Goal: Task Accomplishment & Management: Use online tool/utility

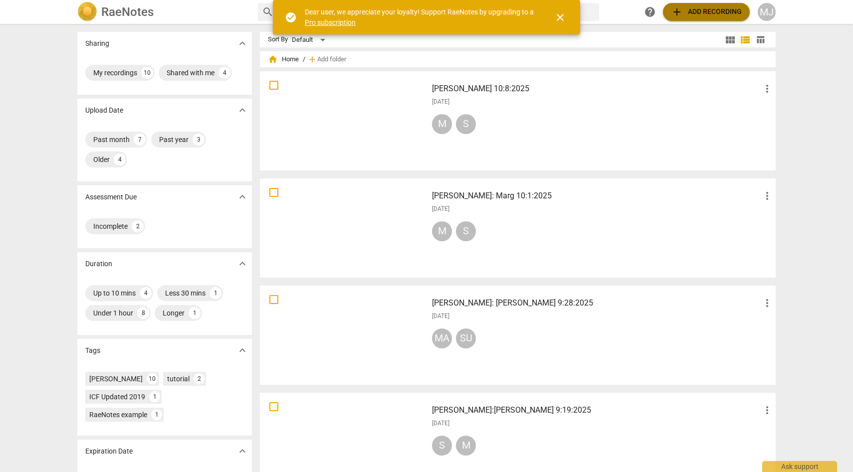
click at [688, 11] on span "add Add recording" at bounding box center [706, 12] width 71 height 12
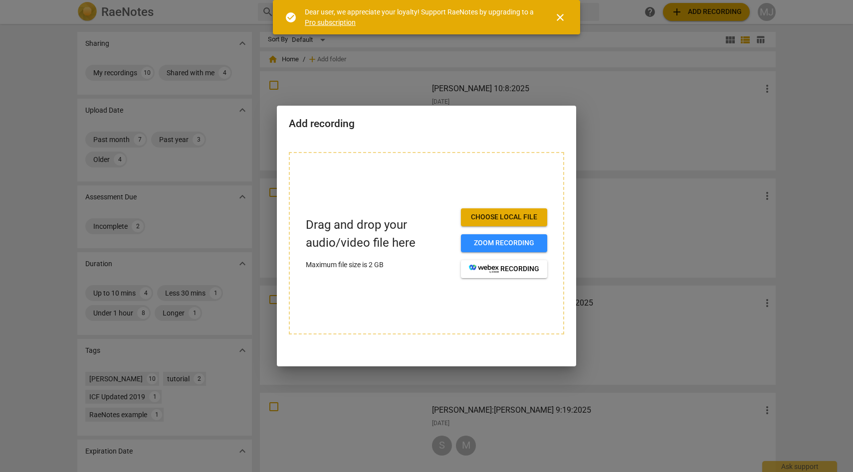
click at [559, 18] on span "close" at bounding box center [560, 17] width 12 height 12
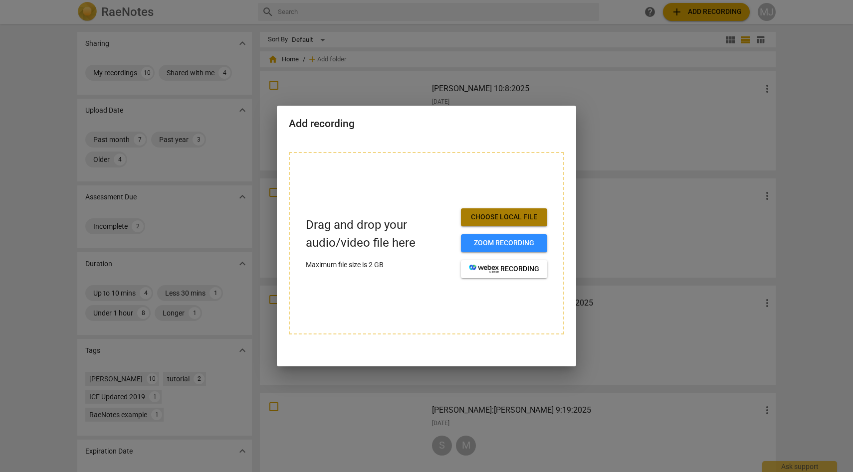
click at [484, 216] on span "Choose local file" at bounding box center [504, 218] width 70 height 10
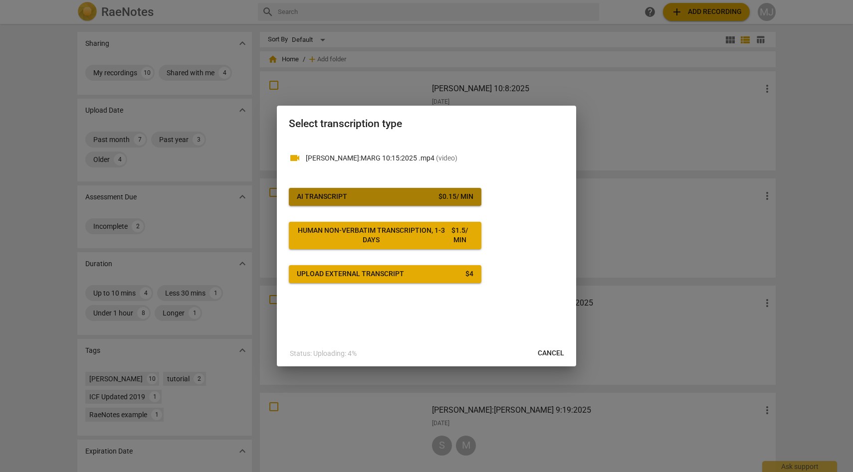
click at [439, 196] on div "$ 0.15 / min" at bounding box center [456, 197] width 35 height 10
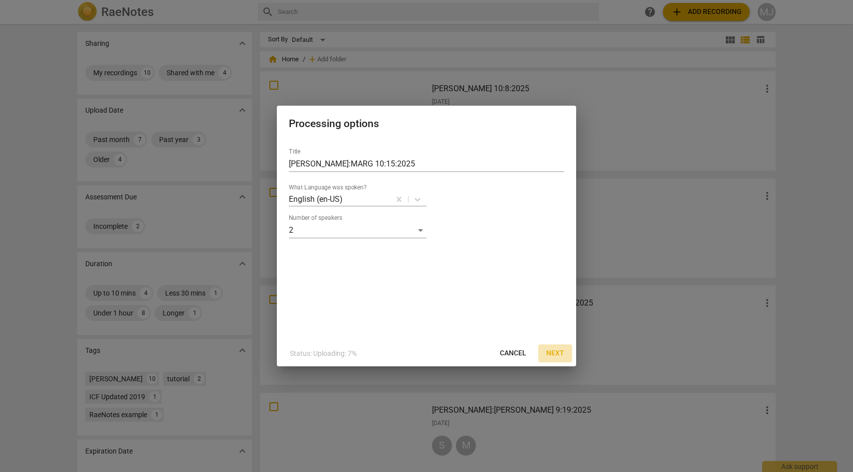
click at [555, 351] on span "Next" at bounding box center [555, 354] width 18 height 10
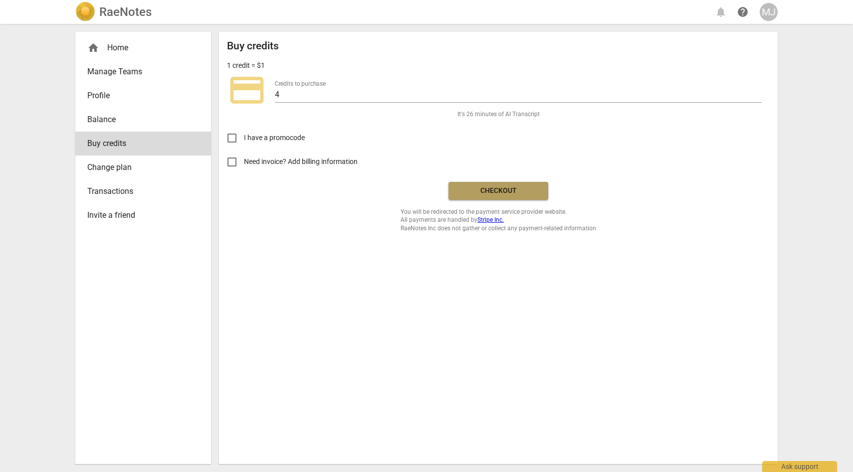
click at [523, 191] on span "Checkout" at bounding box center [499, 191] width 84 height 10
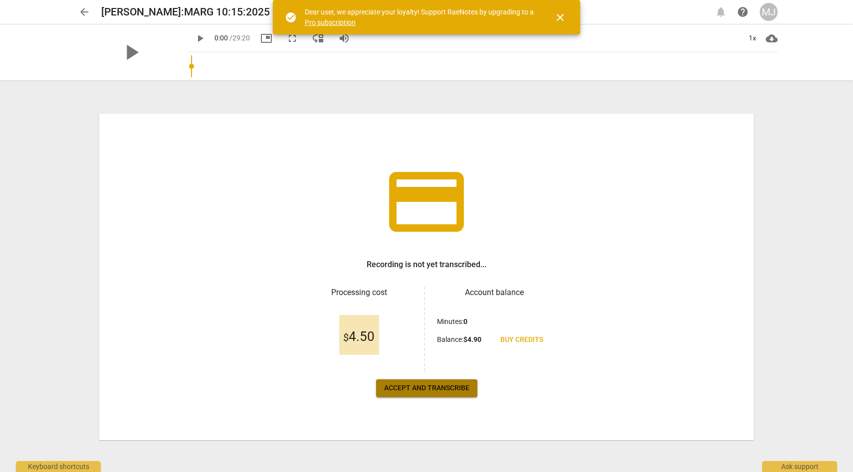
click at [447, 392] on span "Accept and transcribe" at bounding box center [426, 389] width 85 height 10
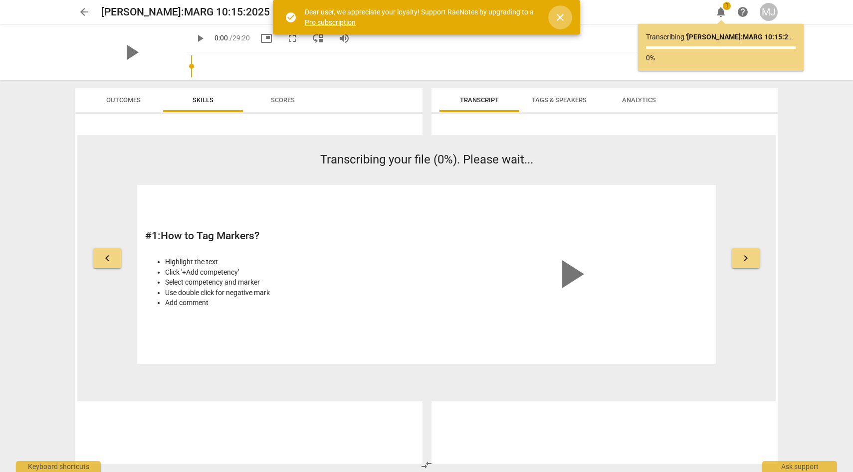
click at [561, 13] on span "close" at bounding box center [560, 17] width 12 height 12
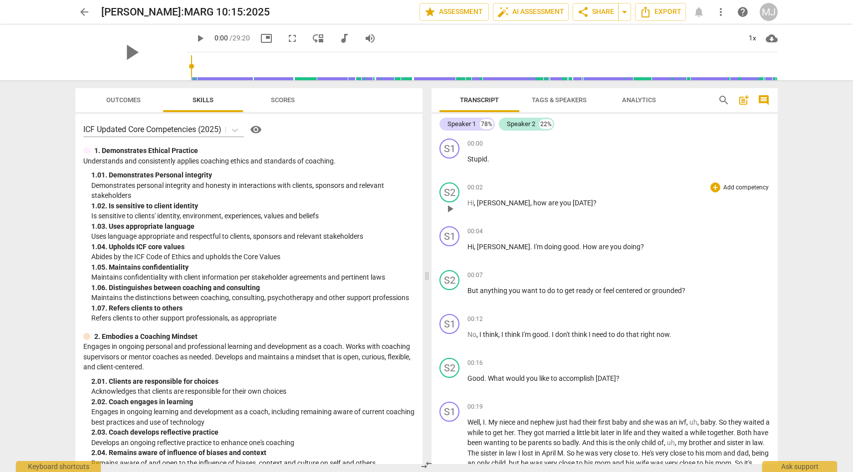
scroll to position [6, 0]
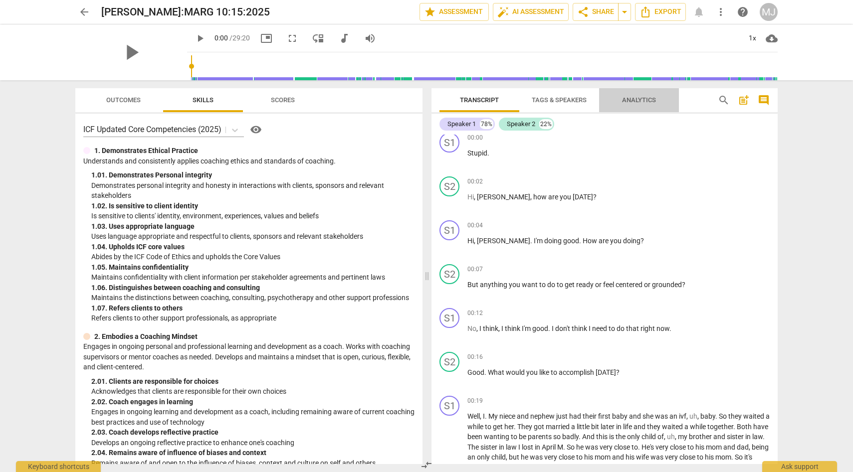
click at [637, 99] on span "Analytics" at bounding box center [639, 99] width 34 height 7
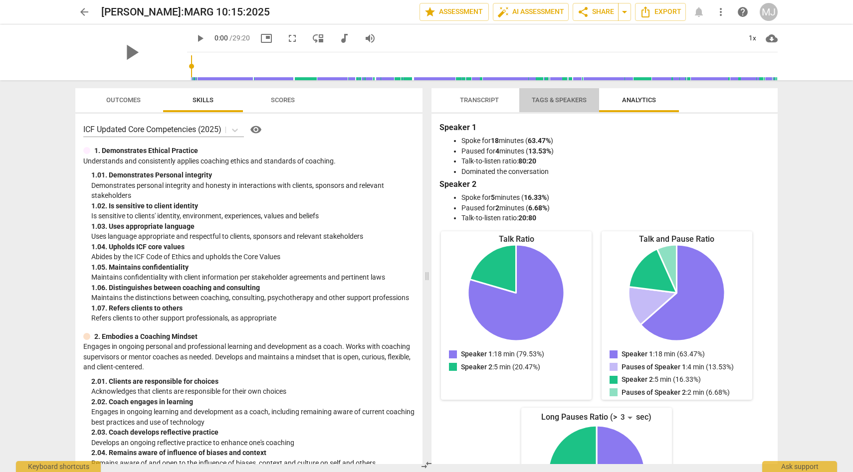
click at [577, 97] on span "Tags & Speakers" at bounding box center [559, 99] width 55 height 7
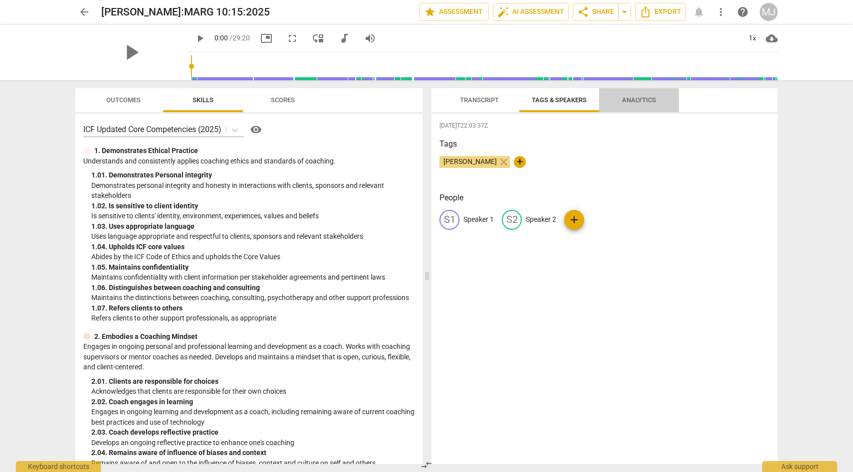
click at [638, 98] on span "Analytics" at bounding box center [639, 99] width 34 height 7
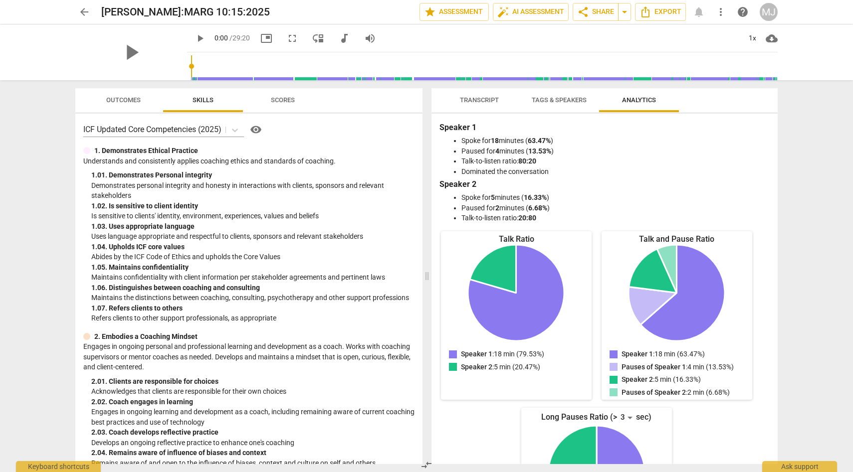
click at [576, 99] on span "Tags & Speakers" at bounding box center [559, 99] width 55 height 7
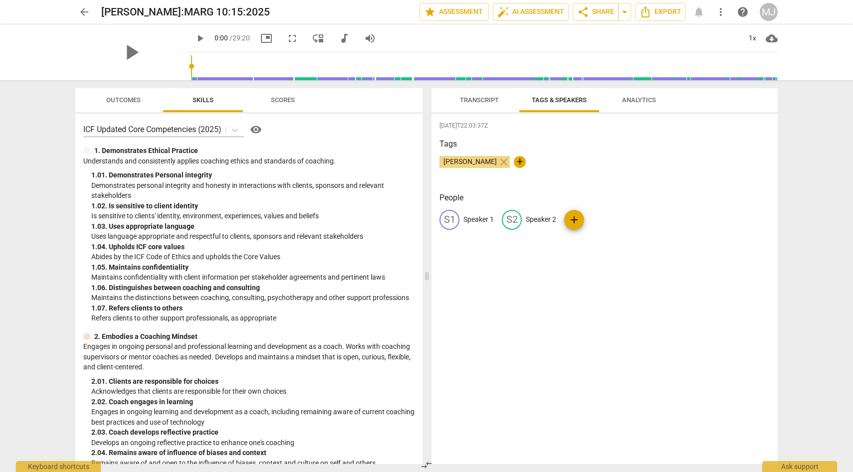
click at [486, 218] on p "Speaker 1" at bounding box center [479, 220] width 30 height 10
type input "Pam"
click at [599, 217] on p "Speaker 2" at bounding box center [606, 220] width 30 height 10
type input "Margaret"
click at [521, 10] on span "auto_fix_high AI Assessment" at bounding box center [530, 12] width 67 height 12
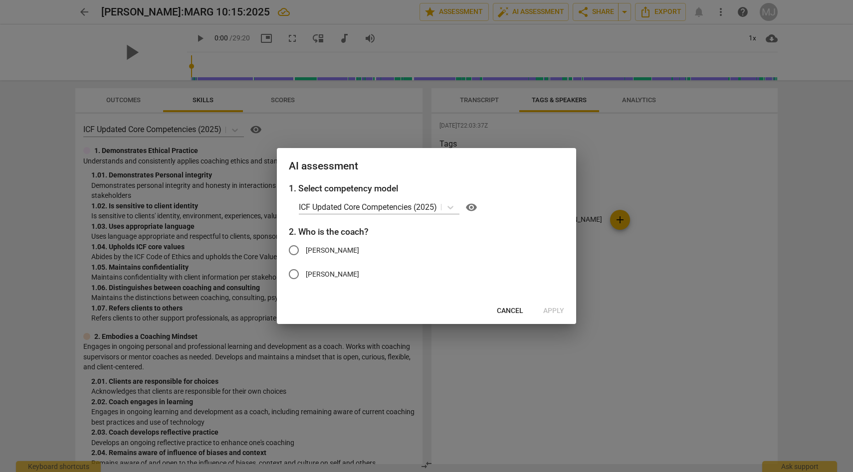
click at [298, 272] on input "Margaret" at bounding box center [294, 274] width 24 height 24
radio input "true"
click at [553, 310] on span "Apply" at bounding box center [553, 311] width 21 height 10
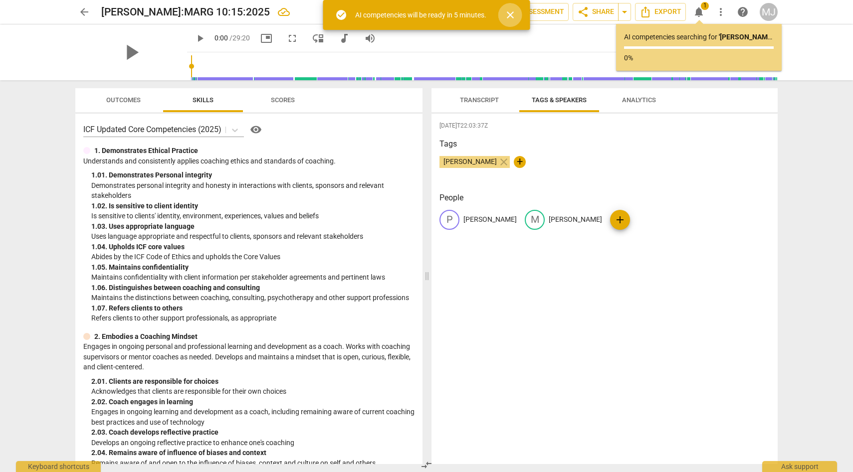
click at [512, 11] on span "close" at bounding box center [510, 15] width 12 height 12
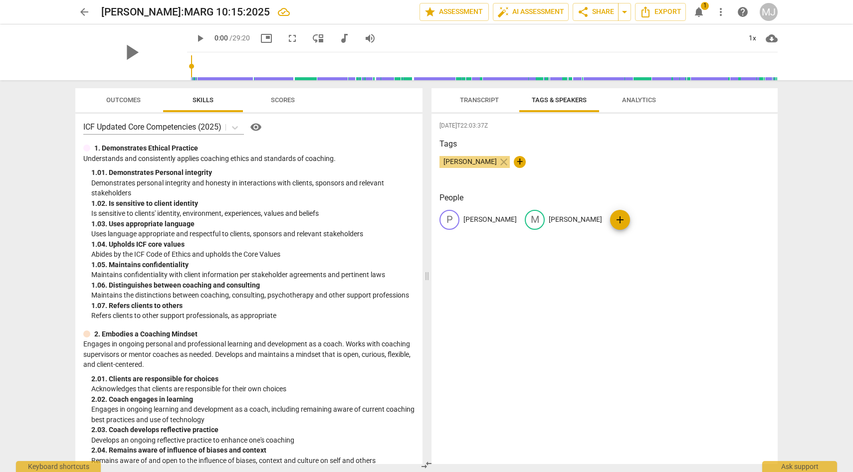
scroll to position [1, 0]
click at [539, 12] on span "auto_fix_high AI Assessment" at bounding box center [530, 12] width 67 height 12
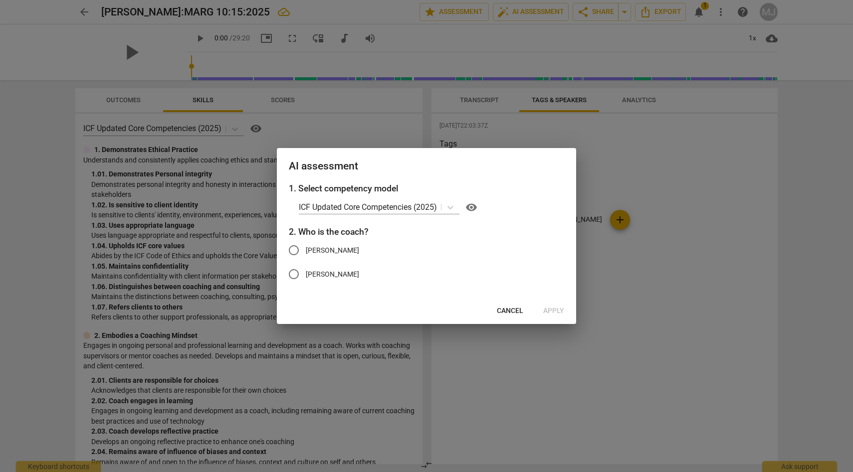
click at [297, 274] on input "Margaret" at bounding box center [294, 274] width 24 height 24
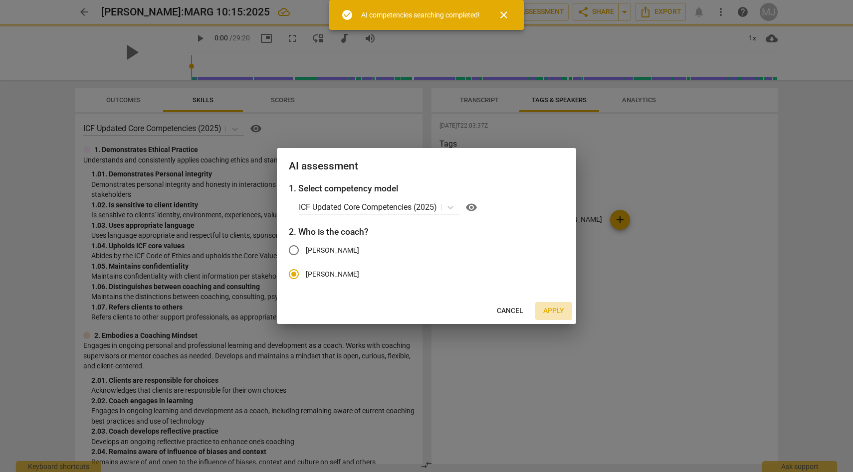
click at [559, 306] on button "Apply" at bounding box center [553, 311] width 37 height 18
radio input "false"
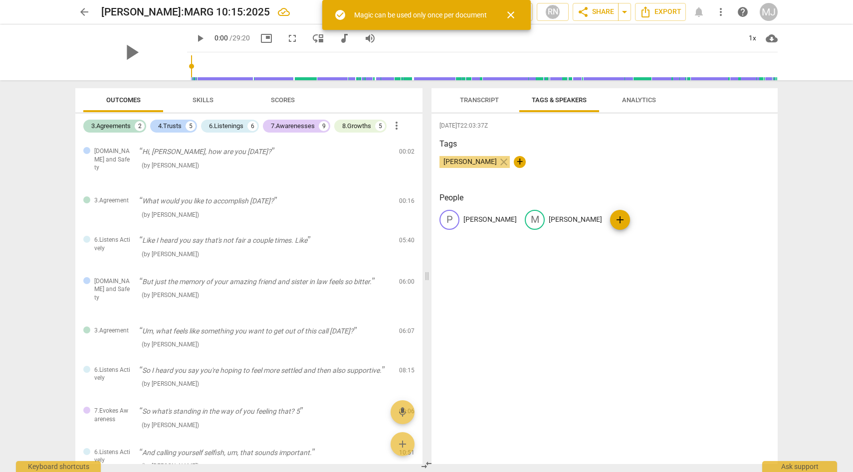
click at [510, 11] on span "close" at bounding box center [511, 15] width 12 height 12
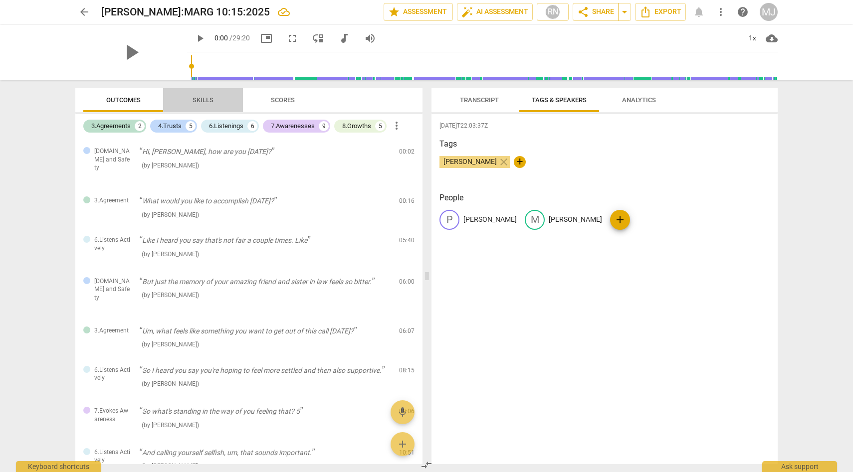
click at [207, 101] on span "Skills" at bounding box center [203, 99] width 21 height 7
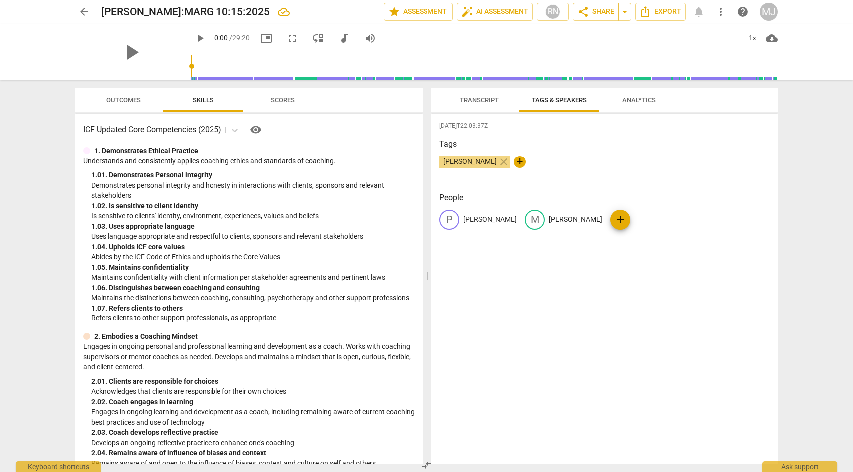
click at [278, 98] on span "Scores" at bounding box center [283, 99] width 24 height 7
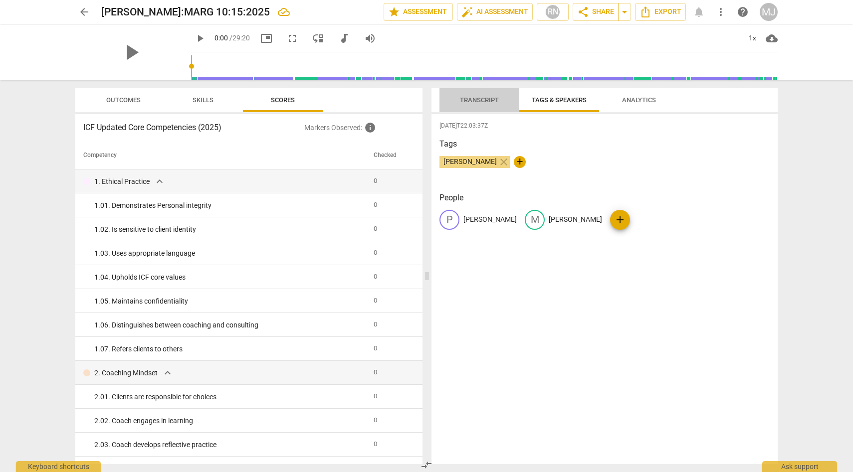
click at [487, 99] on span "Transcript" at bounding box center [479, 99] width 39 height 7
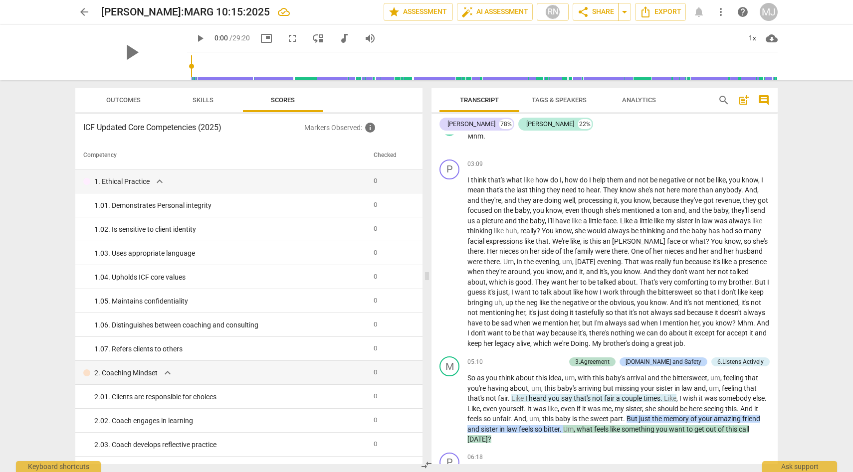
scroll to position [591, 0]
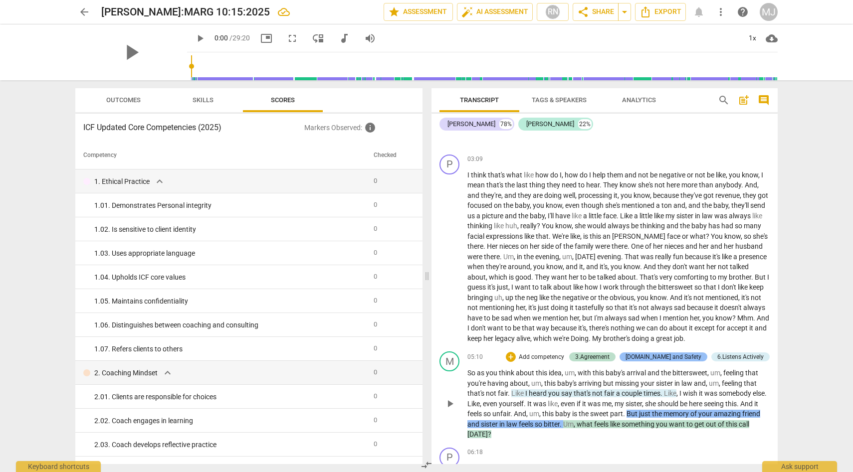
click at [680, 362] on div "4.Trust and Safety" at bounding box center [664, 357] width 76 height 9
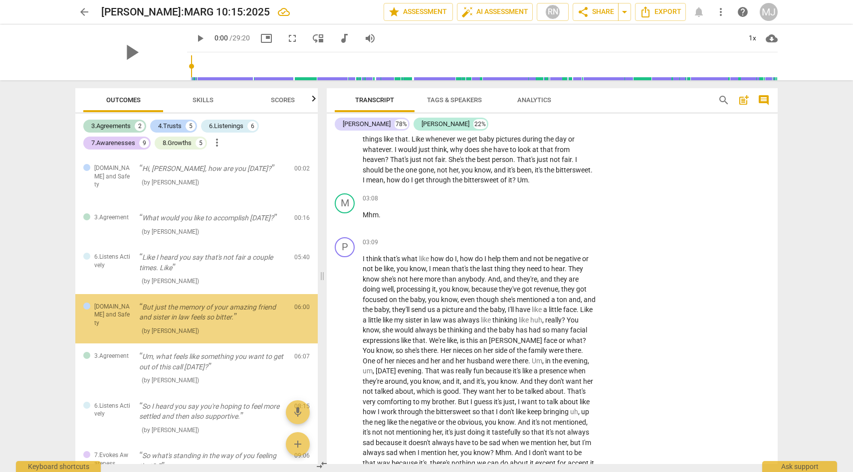
scroll to position [961, 0]
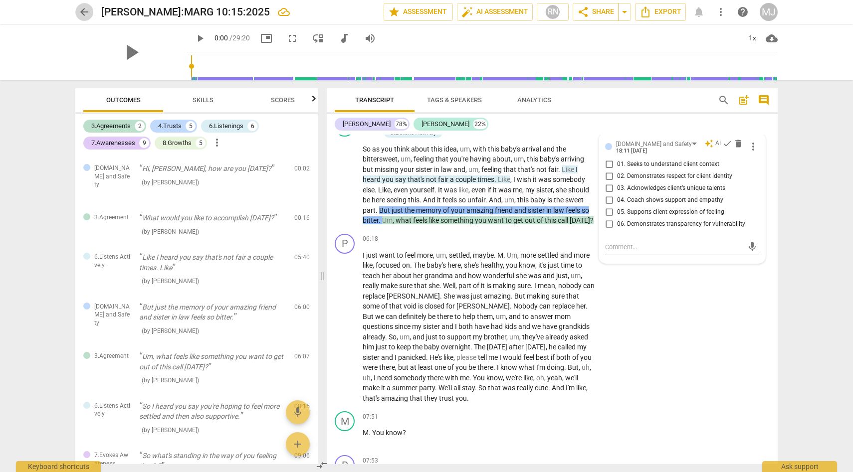
click at [85, 12] on span "arrow_back" at bounding box center [84, 12] width 12 height 12
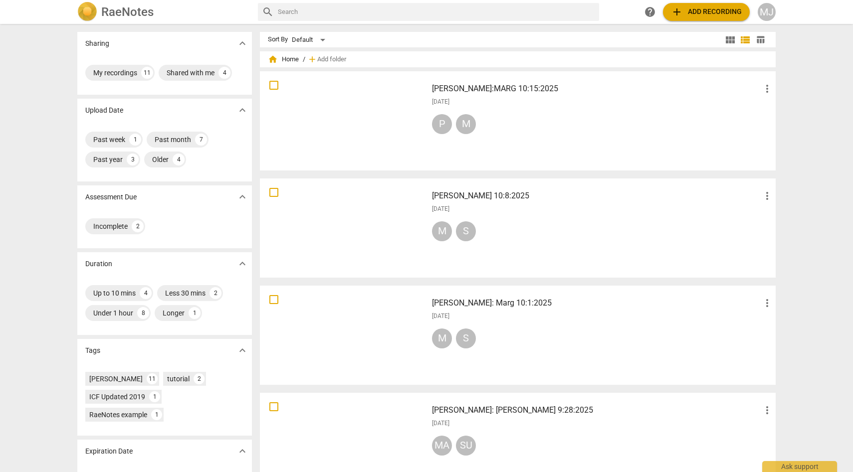
click at [490, 97] on div "PAM:MARG 10:15:2025 more_vert 2025-10-15 P M" at bounding box center [602, 121] width 357 height 92
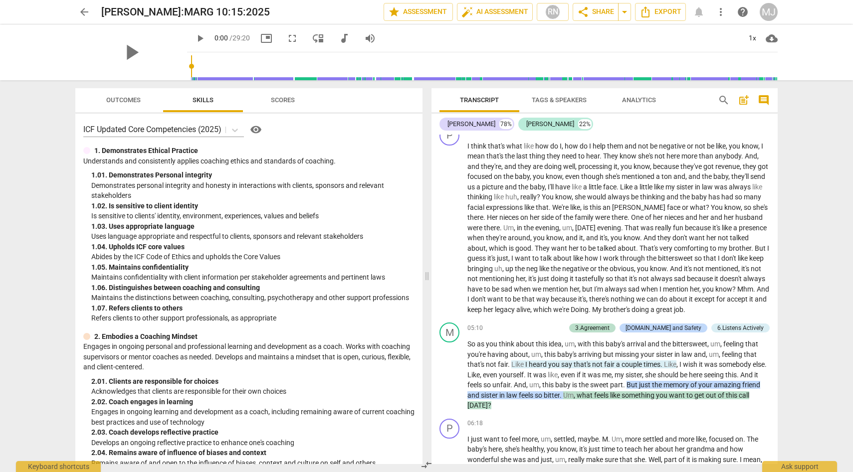
scroll to position [618, 0]
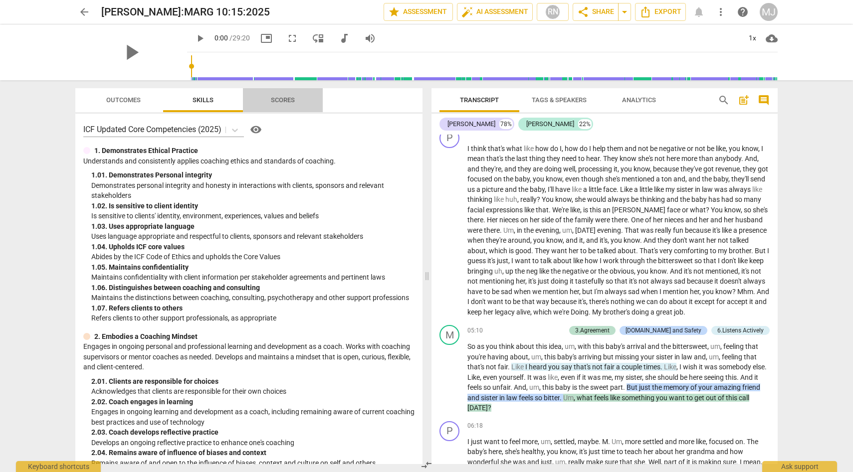
click at [280, 98] on span "Scores" at bounding box center [283, 99] width 24 height 7
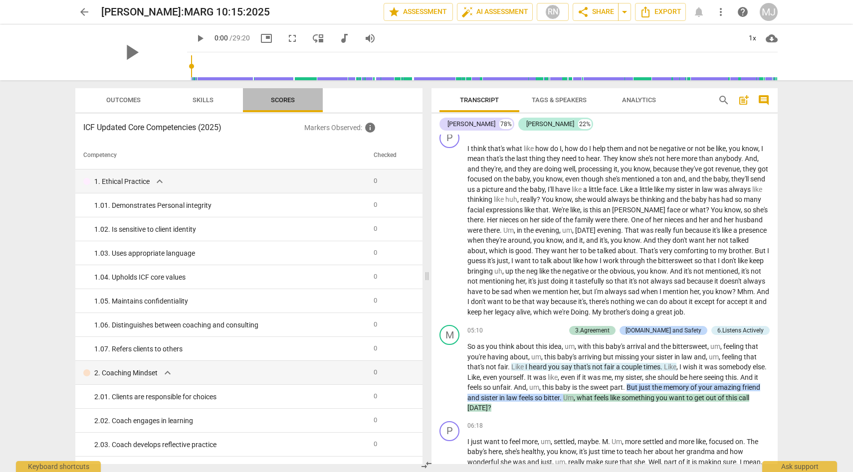
click at [283, 100] on span "Scores" at bounding box center [283, 99] width 24 height 7
click at [212, 99] on span "Skills" at bounding box center [203, 99] width 21 height 7
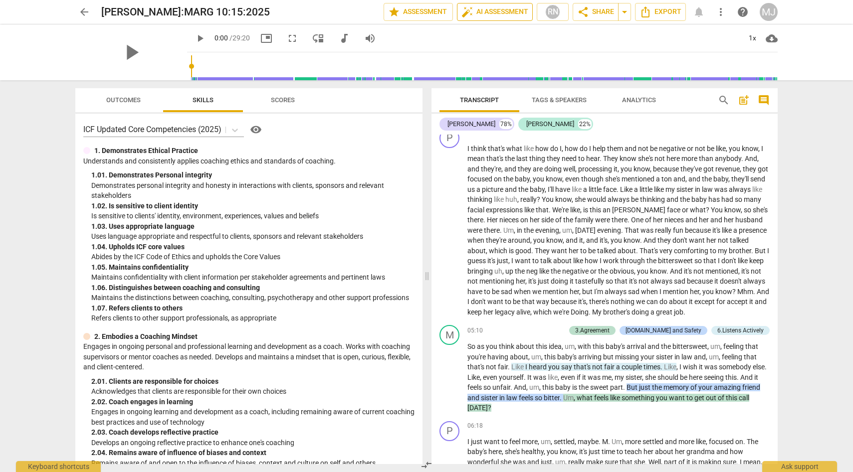
click at [499, 9] on span "auto_fix_high AI Assessment" at bounding box center [495, 12] width 67 height 12
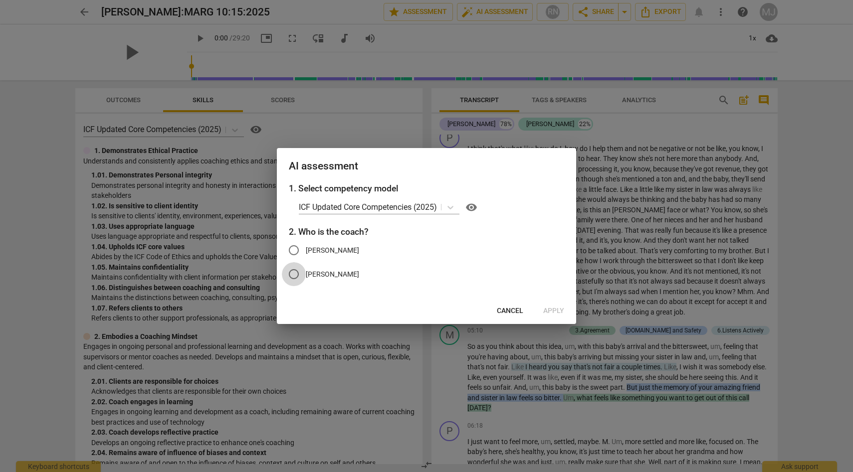
click at [298, 272] on input "Margaret" at bounding box center [294, 274] width 24 height 24
radio input "true"
click at [553, 309] on span "Apply" at bounding box center [553, 311] width 21 height 10
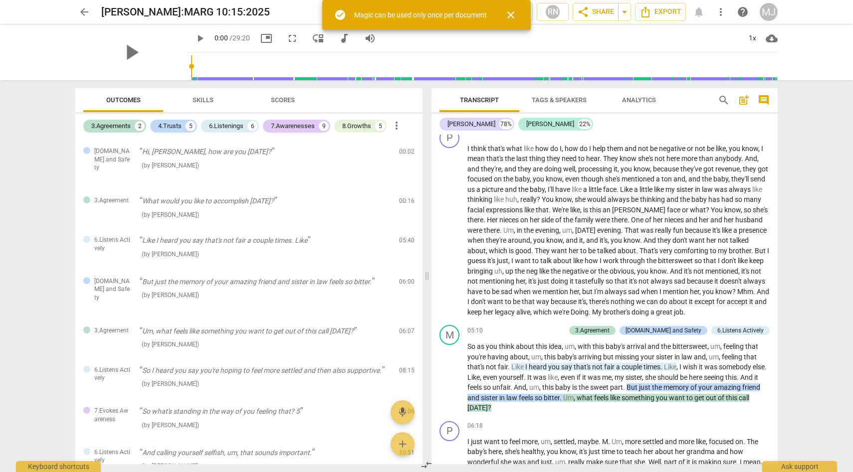
click at [513, 10] on span "close" at bounding box center [511, 15] width 12 height 12
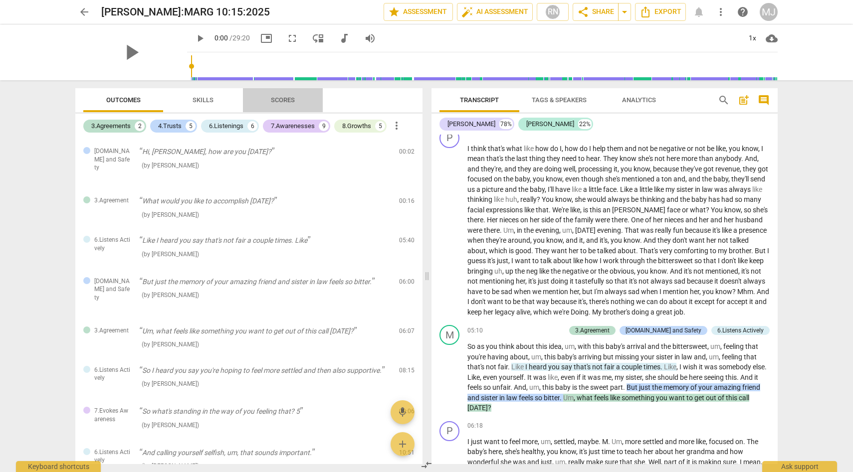
click at [286, 100] on span "Scores" at bounding box center [283, 99] width 24 height 7
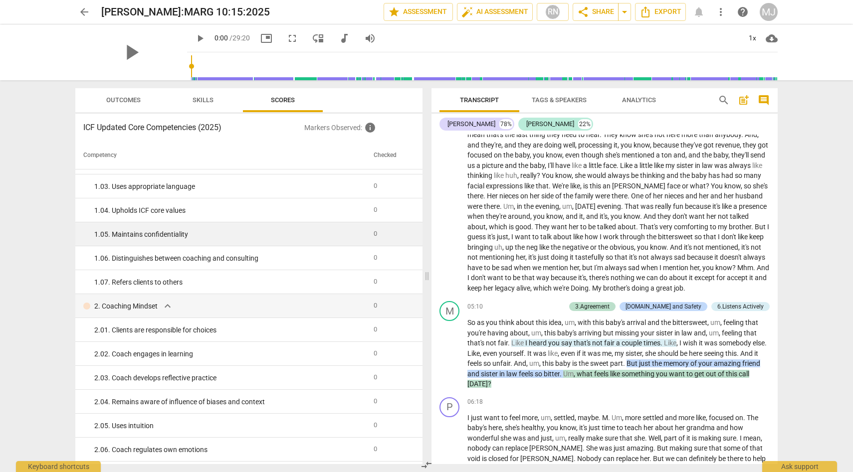
scroll to position [0, 0]
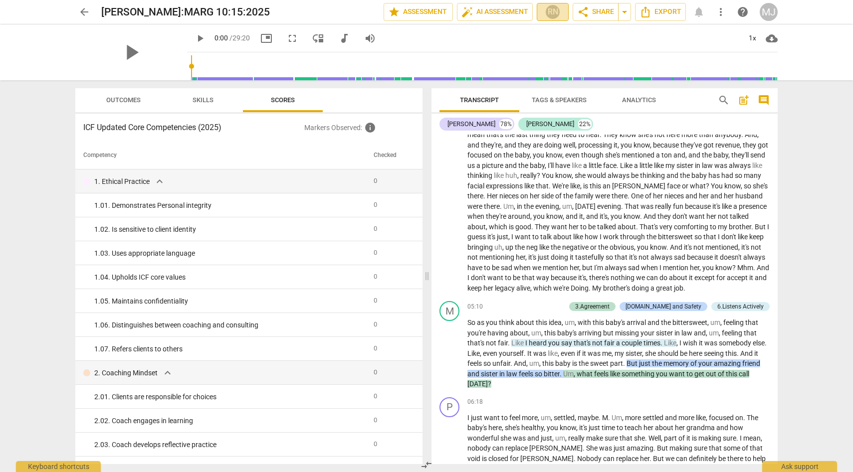
click at [548, 9] on div "RN" at bounding box center [552, 11] width 15 height 15
click at [507, 35] on div at bounding box center [426, 236] width 853 height 472
click at [85, 9] on span "arrow_back" at bounding box center [84, 12] width 12 height 12
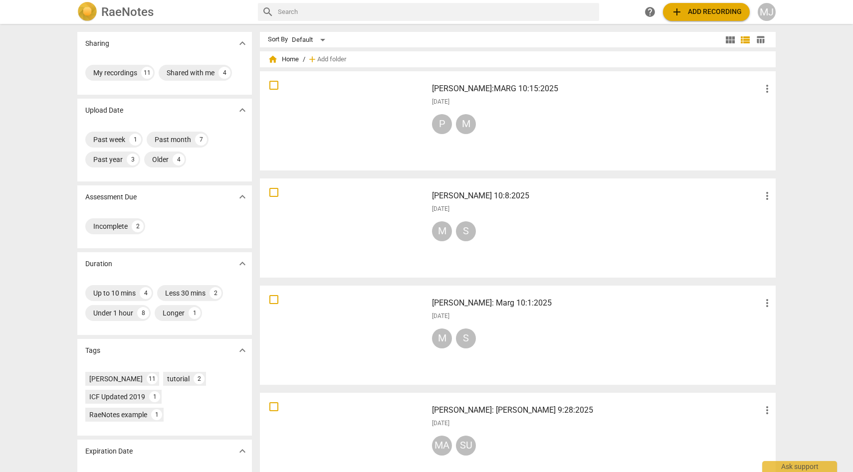
click at [515, 110] on div "PAM:MARG 10:15:2025 more_vert 2025-10-15 P M" at bounding box center [602, 121] width 357 height 92
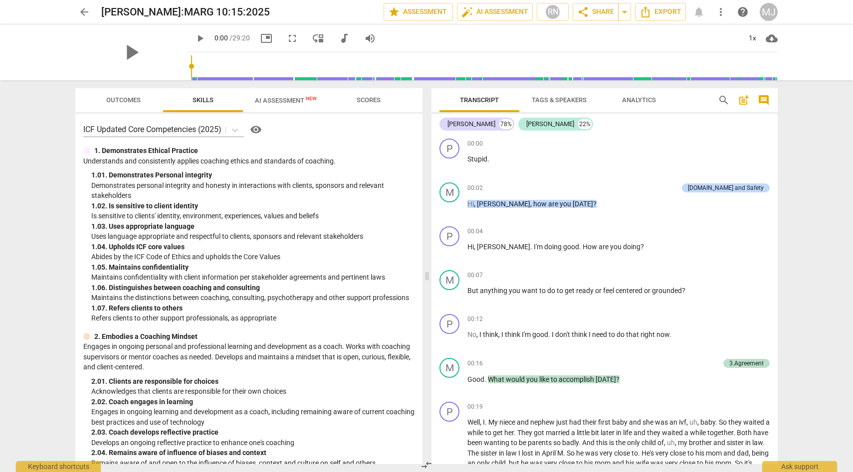
click at [284, 99] on span "AI Assessment New" at bounding box center [286, 100] width 62 height 7
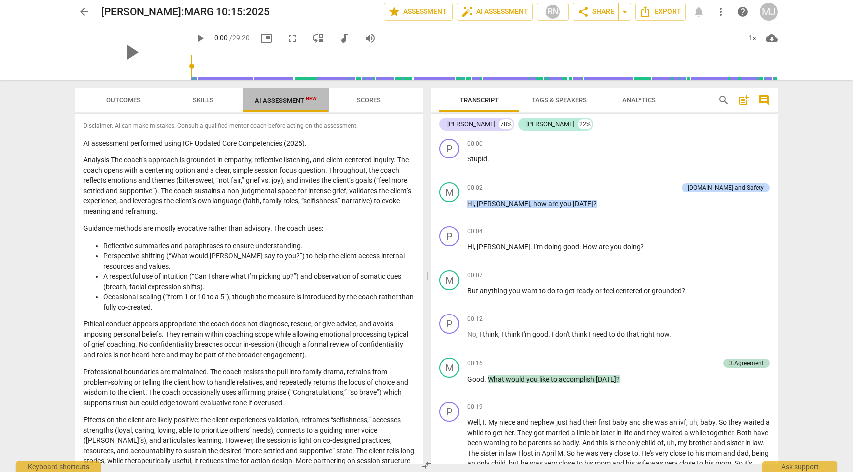
click at [292, 99] on span "AI Assessment New" at bounding box center [286, 100] width 62 height 7
click at [370, 98] on span "Scores" at bounding box center [369, 99] width 24 height 7
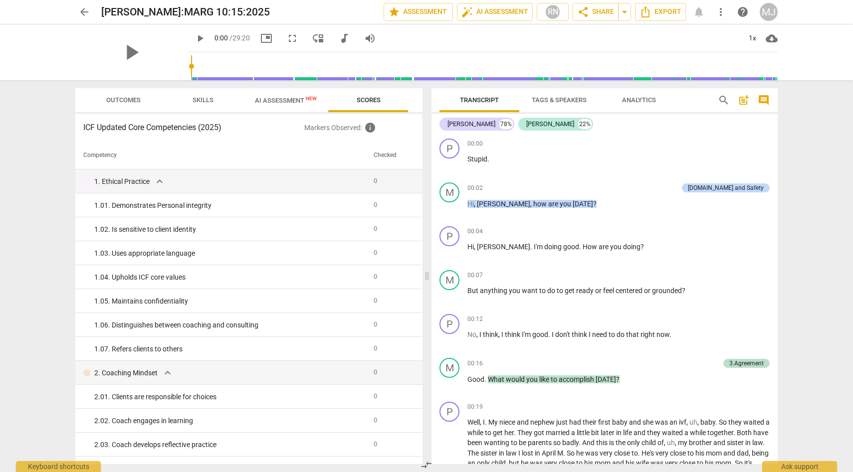
click at [275, 98] on span "AI Assessment New" at bounding box center [286, 100] width 62 height 7
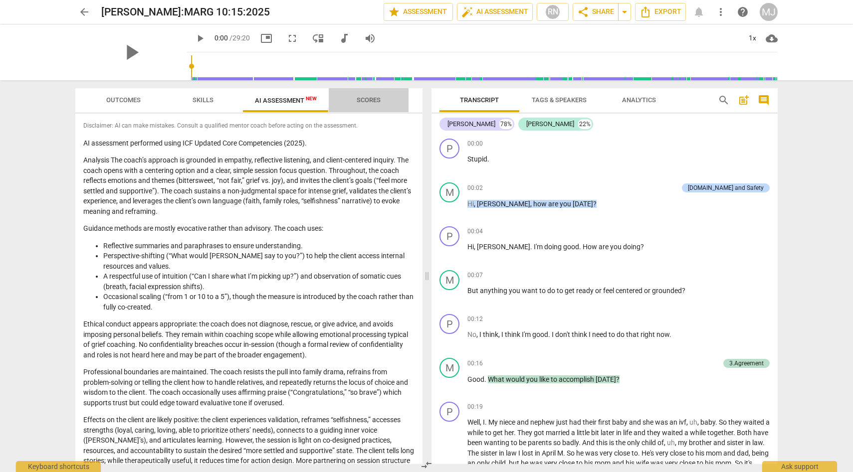
click at [374, 98] on span "Scores" at bounding box center [369, 99] width 24 height 7
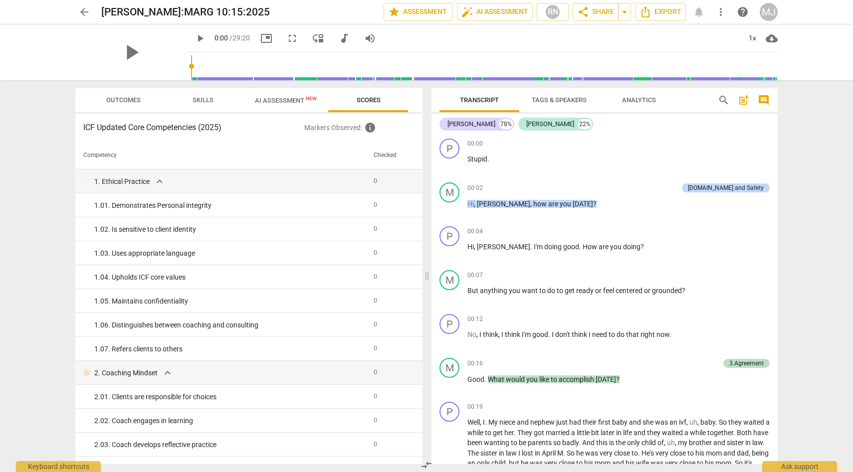
click at [291, 98] on span "AI Assessment New" at bounding box center [286, 100] width 62 height 7
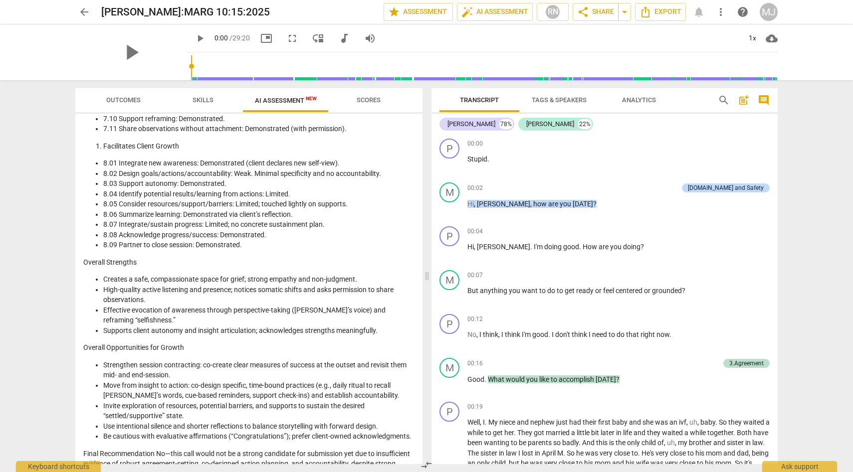
scroll to position [1227, 0]
